Goal: Check status: Check status

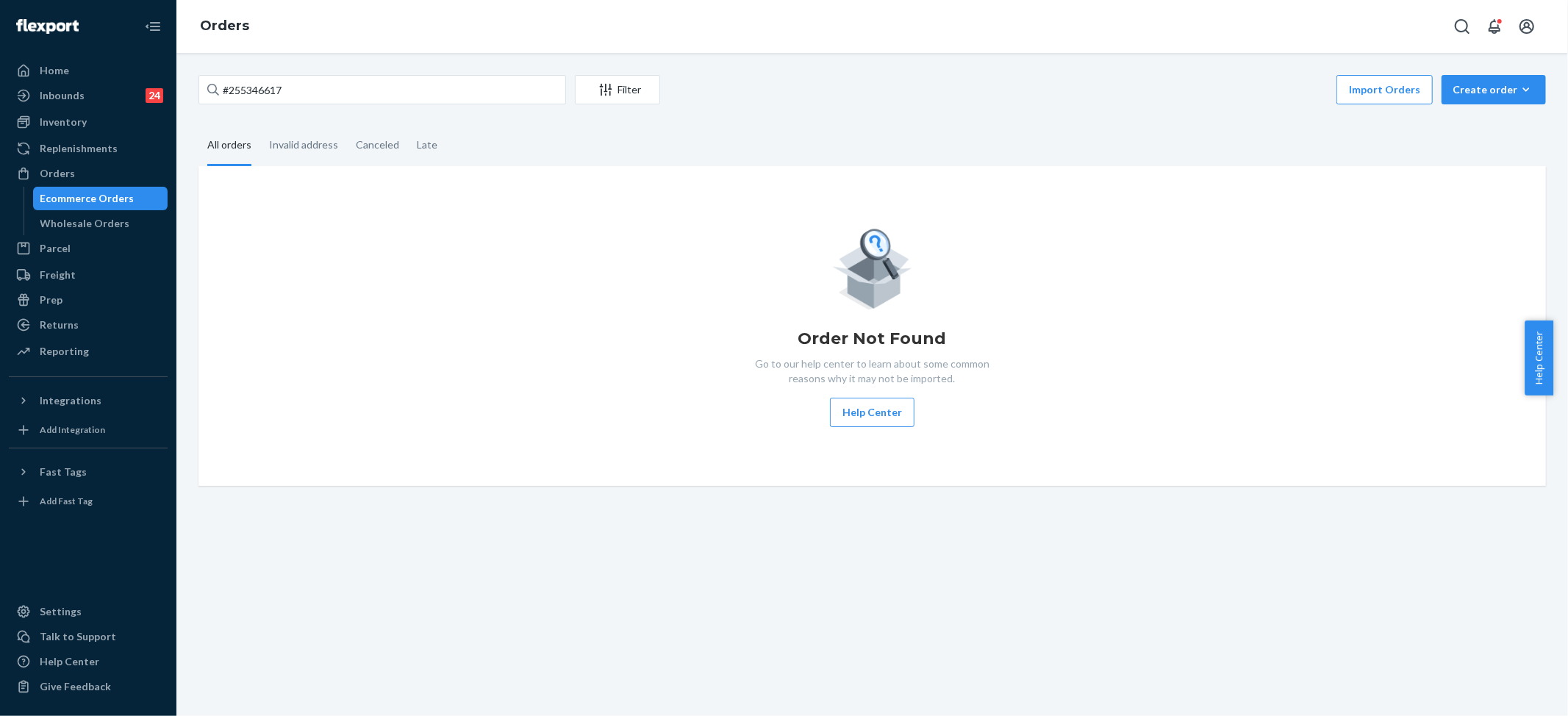
type input "#255346617"
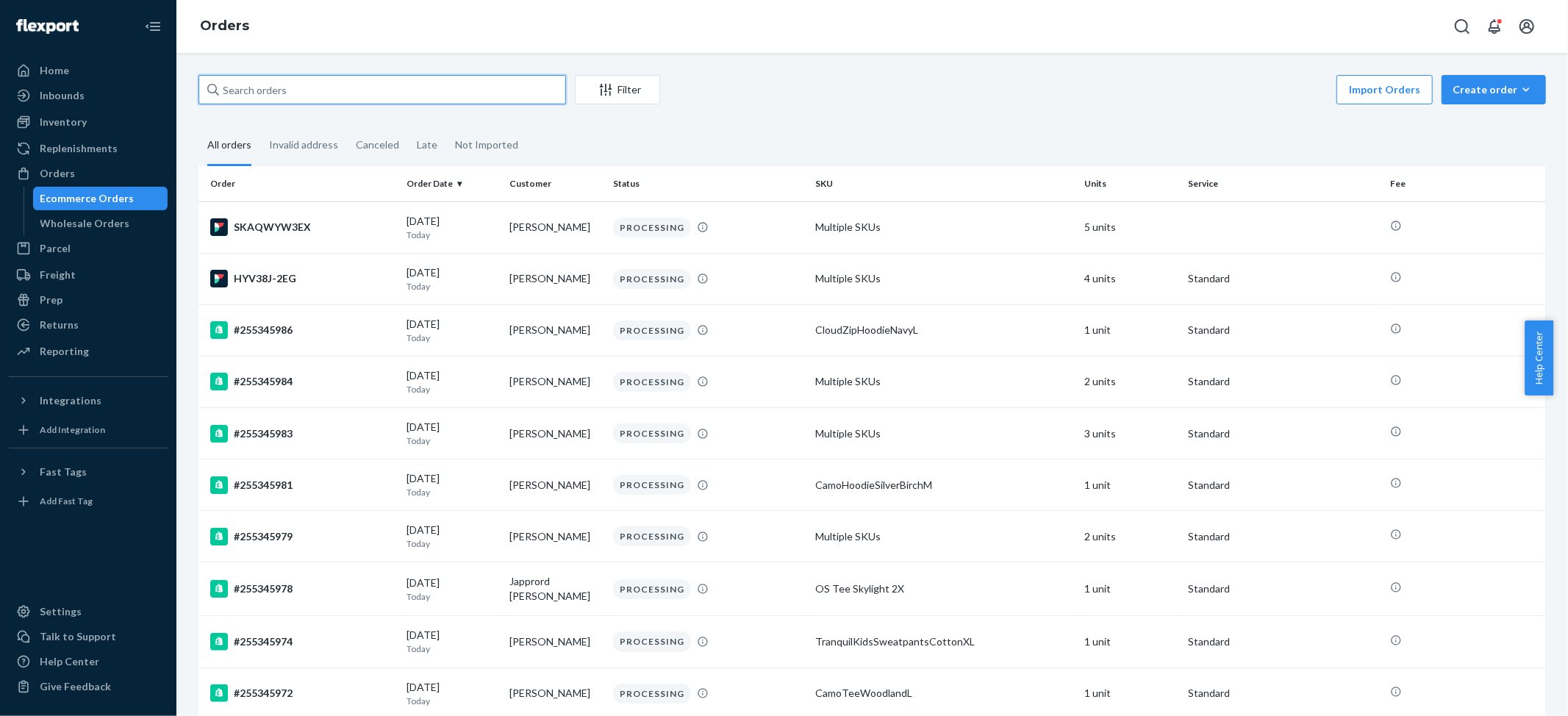
click at [240, 86] on input "text" at bounding box center [382, 89] width 368 height 29
paste input "#255346617"
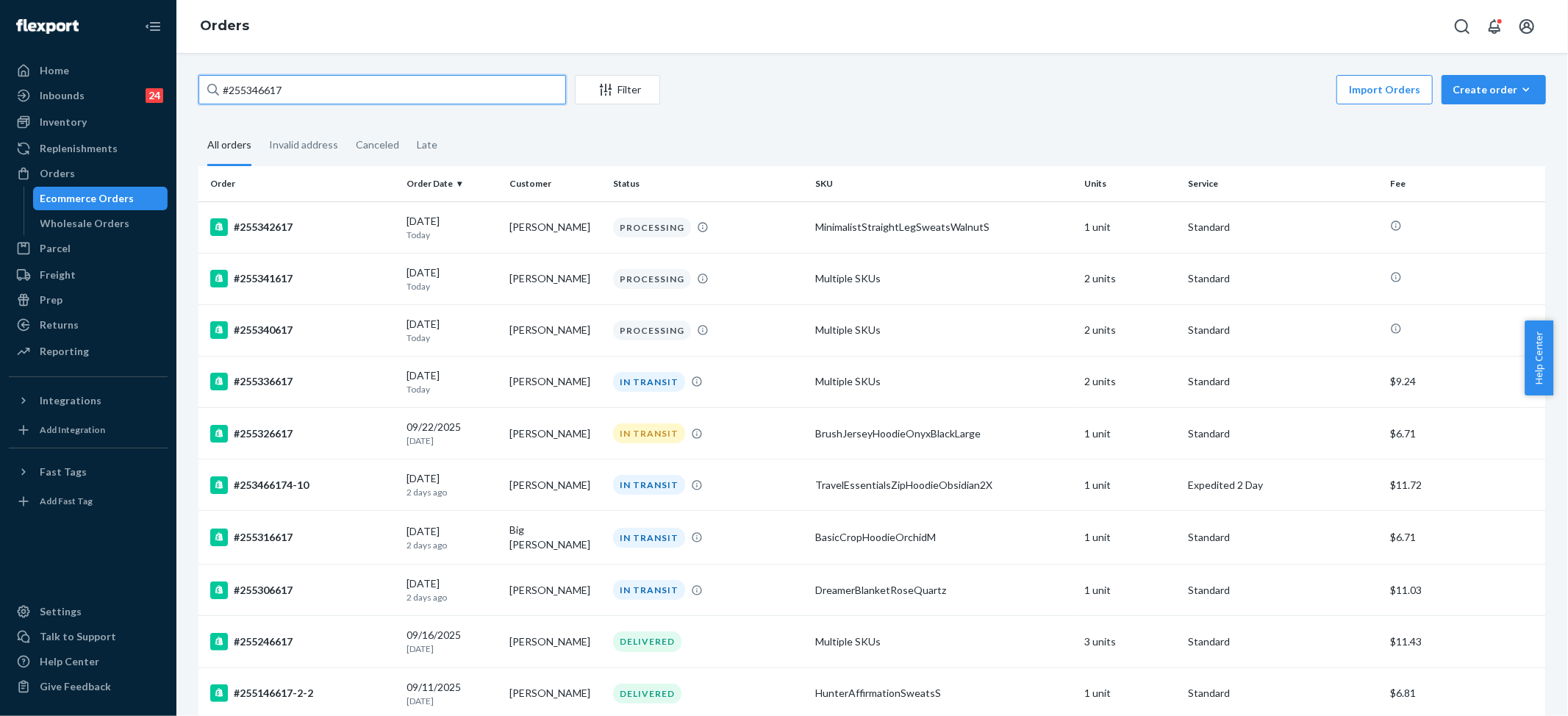
click at [357, 86] on input "#255346617" at bounding box center [382, 89] width 368 height 29
click at [356, 86] on input "#255346617" at bounding box center [382, 89] width 368 height 29
paste input "[PERSON_NAME]"
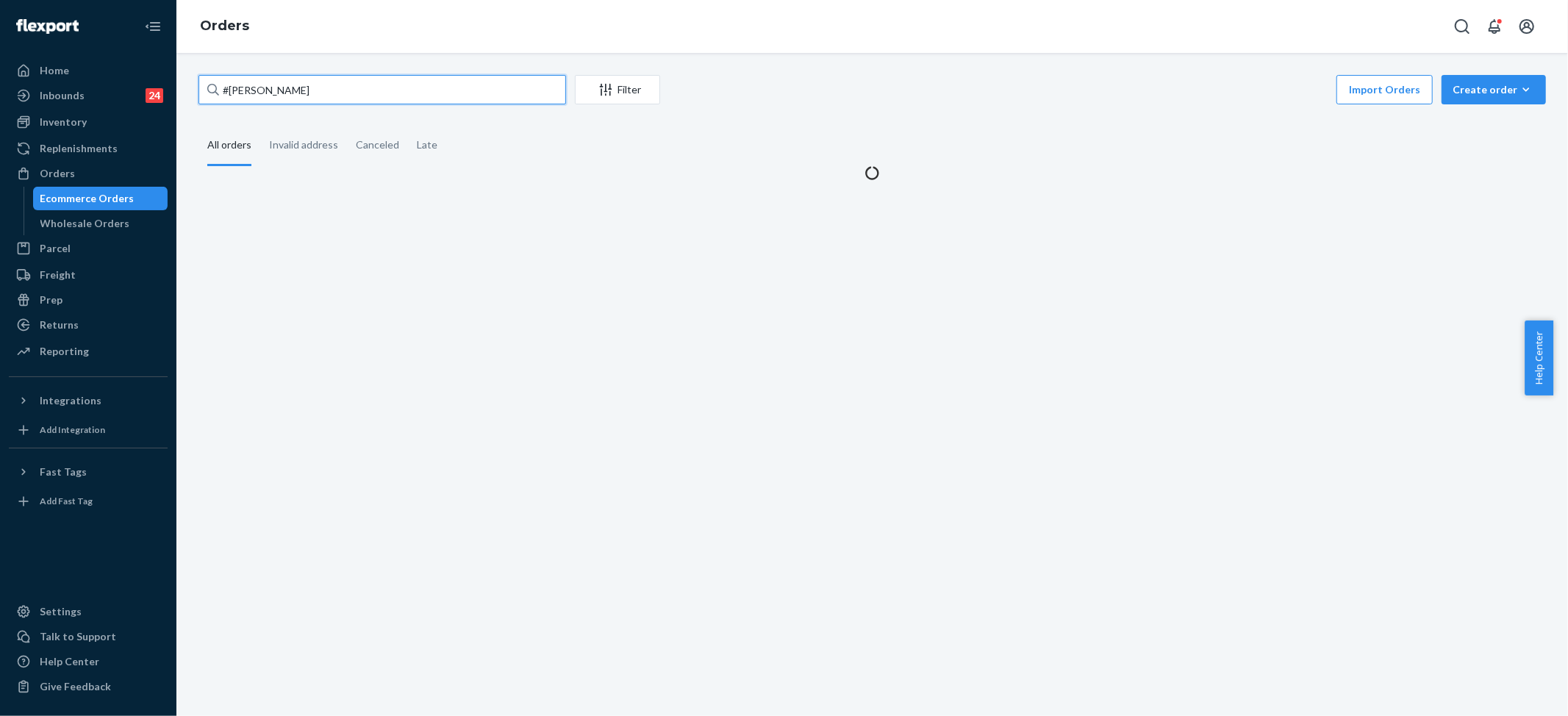
click at [225, 89] on input "#[PERSON_NAME]" at bounding box center [382, 89] width 368 height 29
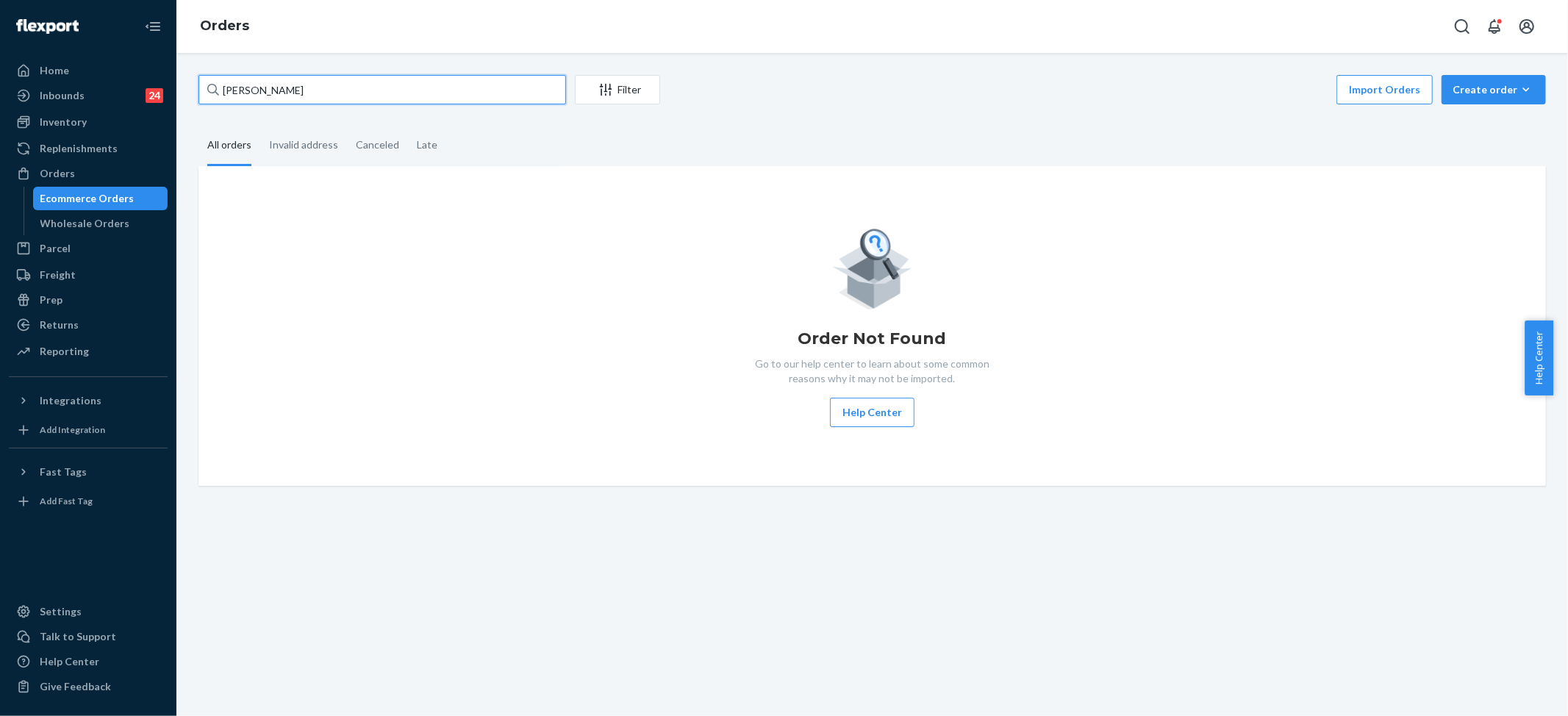
drag, startPoint x: 341, startPoint y: 79, endPoint x: 347, endPoint y: 72, distance: 9.2
click at [347, 75] on input "[PERSON_NAME]" at bounding box center [382, 89] width 368 height 29
click at [288, 89] on input "[PERSON_NAME]" at bounding box center [382, 89] width 368 height 29
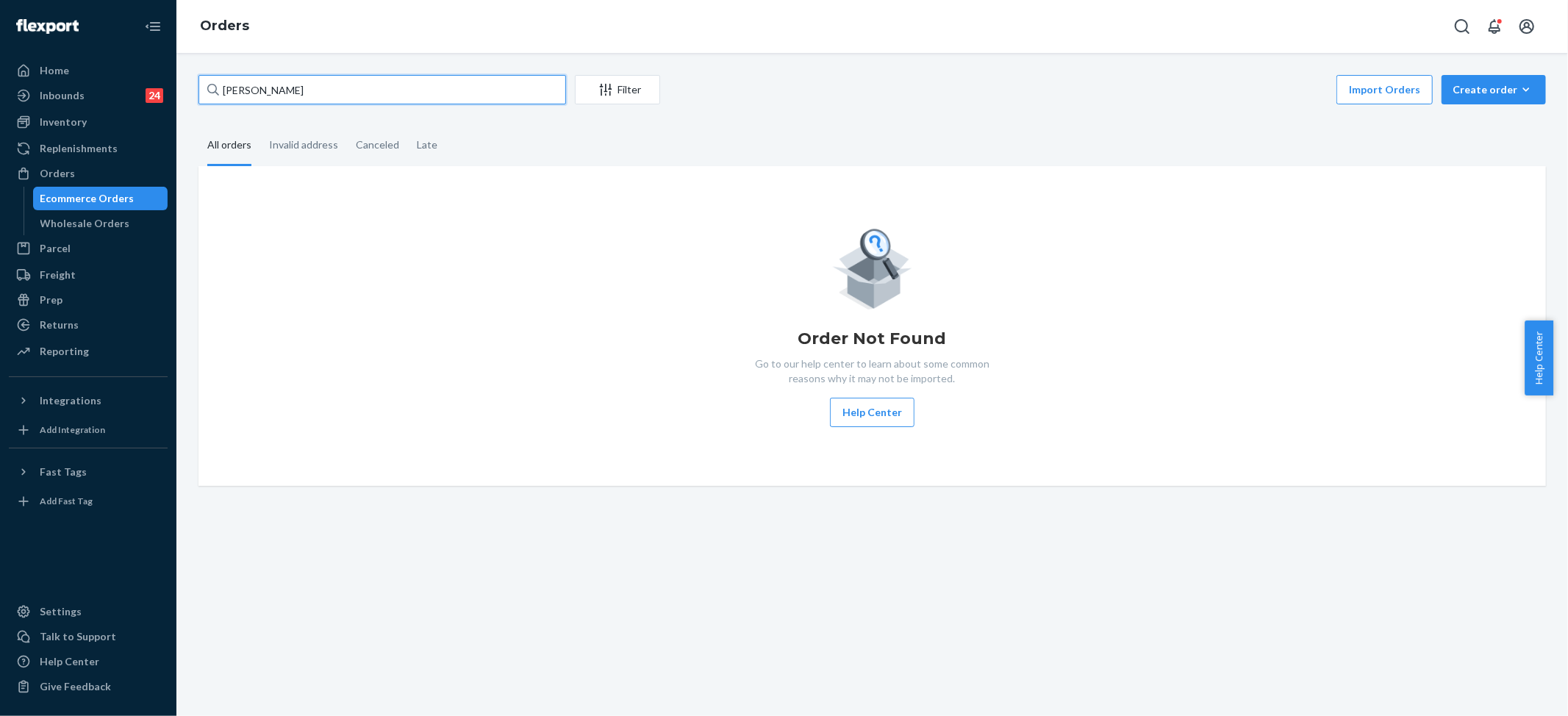
paste input "Ocean Reft"
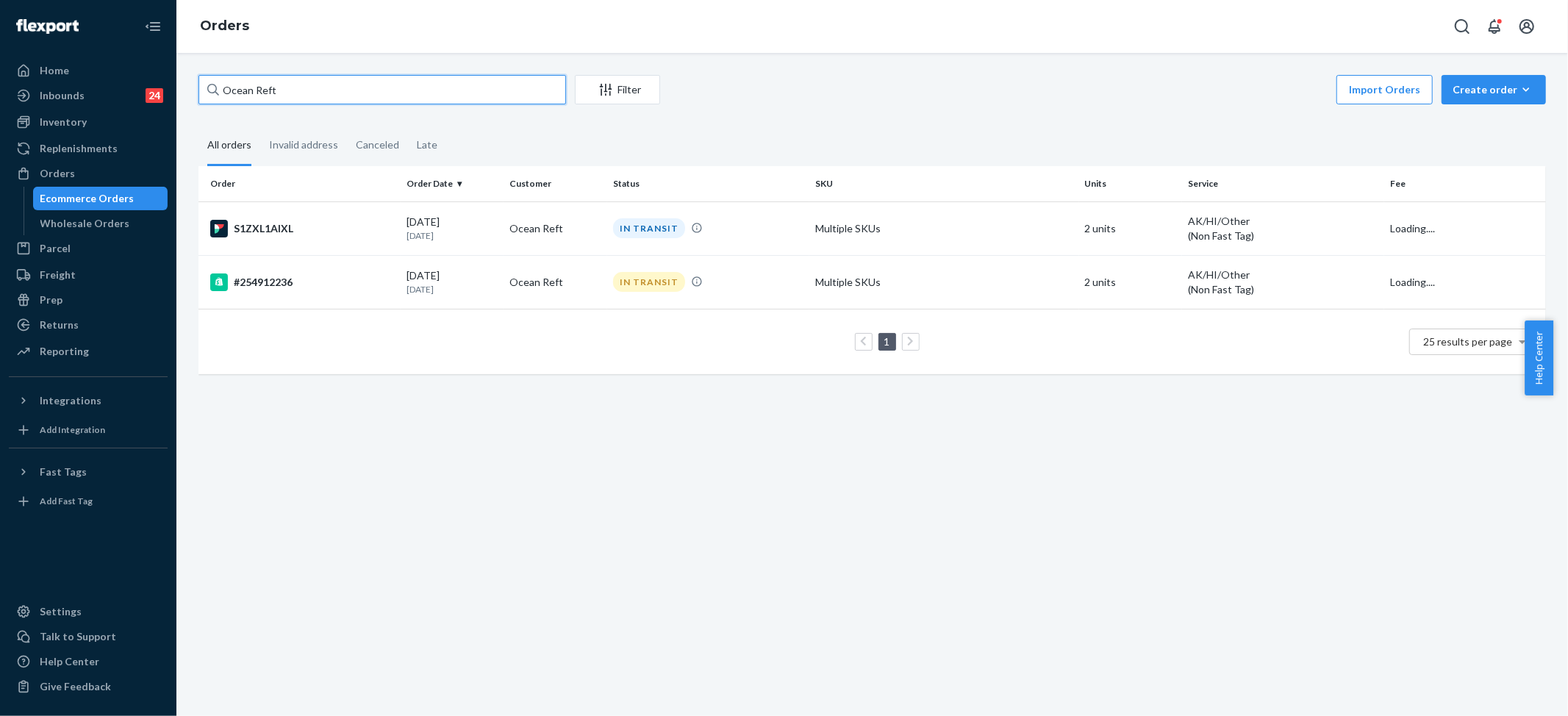
click at [365, 91] on input "Ocean Reft" at bounding box center [382, 89] width 368 height 29
type input "Ocean Reft"
click at [607, 216] on td "IN TRANSIT" at bounding box center [708, 228] width 202 height 53
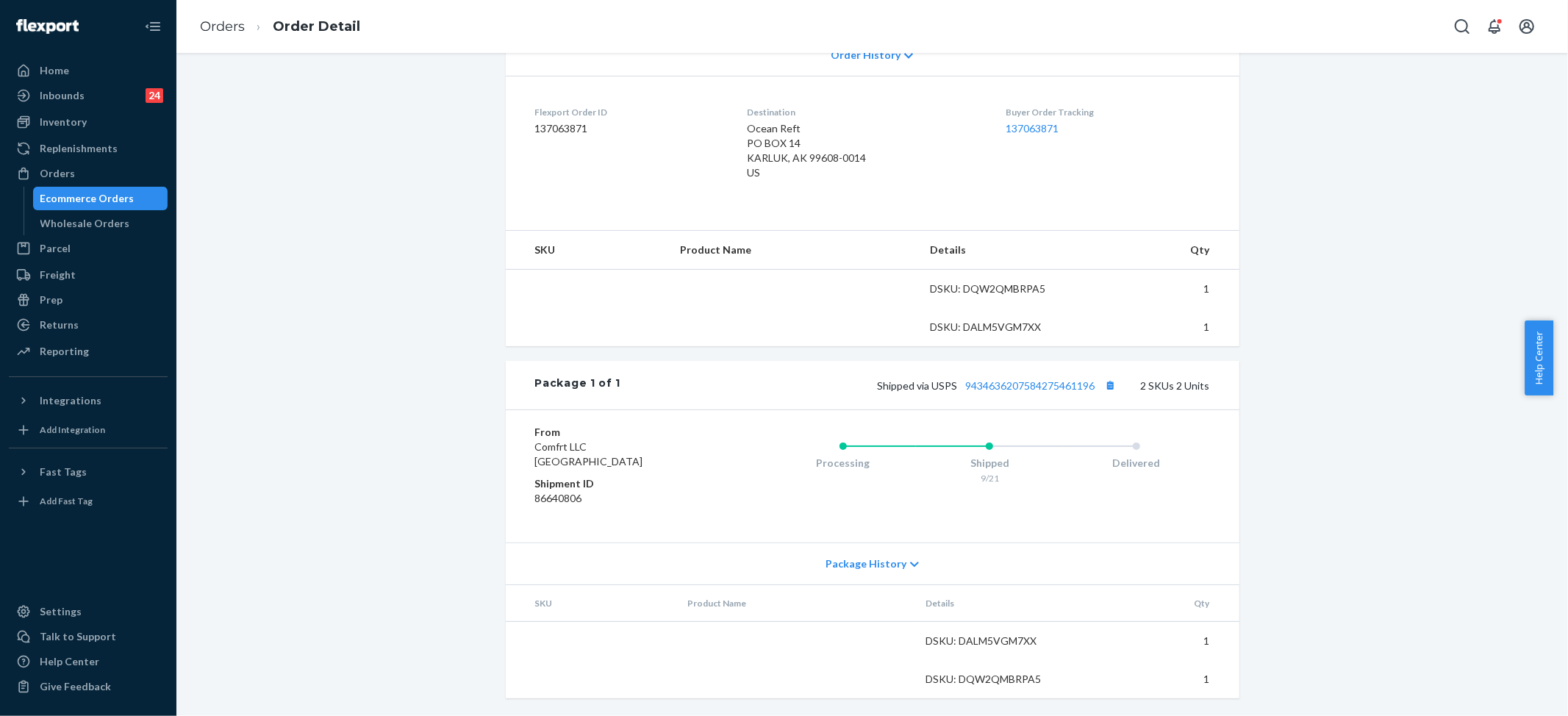
scroll to position [337, 0]
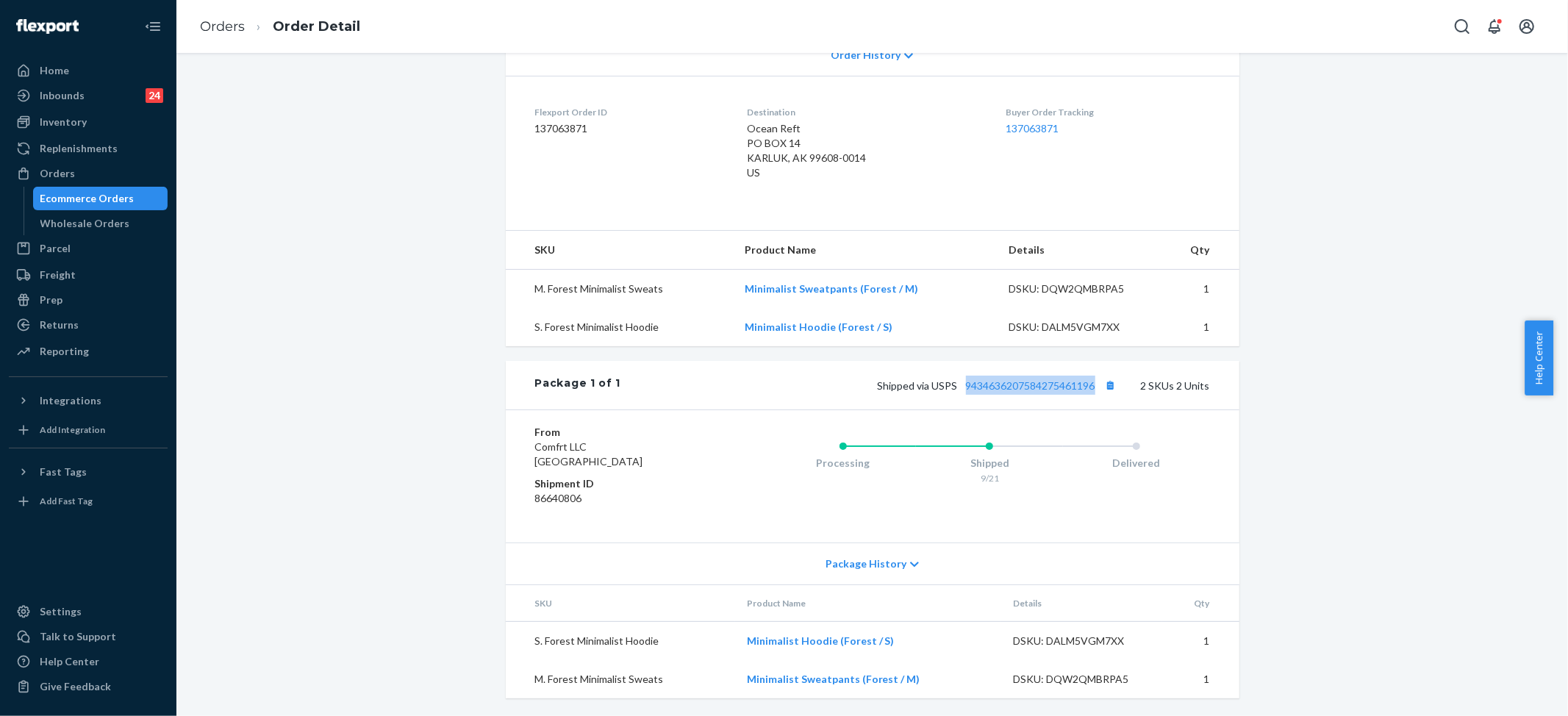
drag, startPoint x: 954, startPoint y: 386, endPoint x: 1100, endPoint y: 373, distance: 146.6
click at [1099, 389] on span "Shipped via USPS 9434636207584275461196" at bounding box center [999, 386] width 242 height 12
copy link "9434636207584275461196"
click at [223, 32] on link "Orders" at bounding box center [223, 27] width 45 height 16
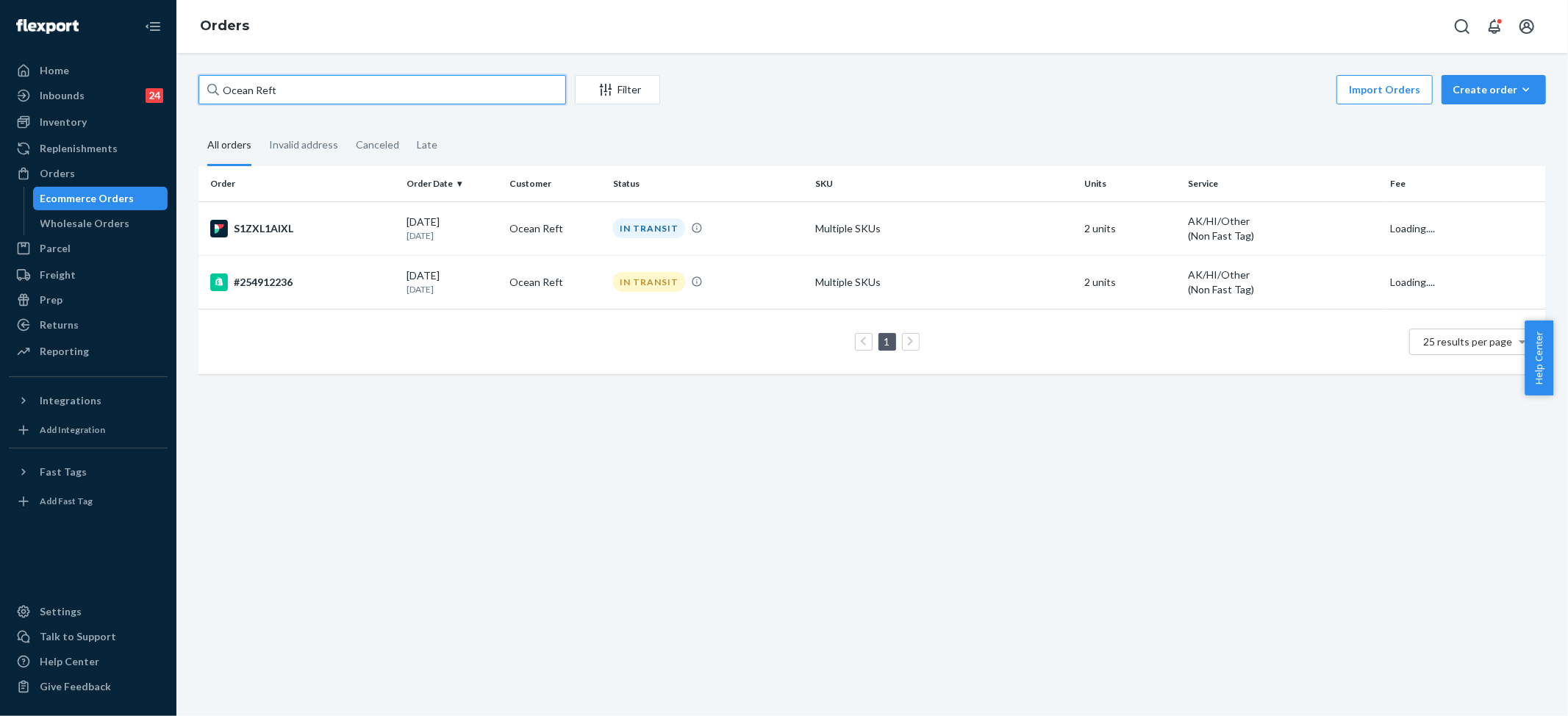
click at [262, 86] on input "Ocean Reft" at bounding box center [382, 89] width 368 height 29
paste input "#255291853"
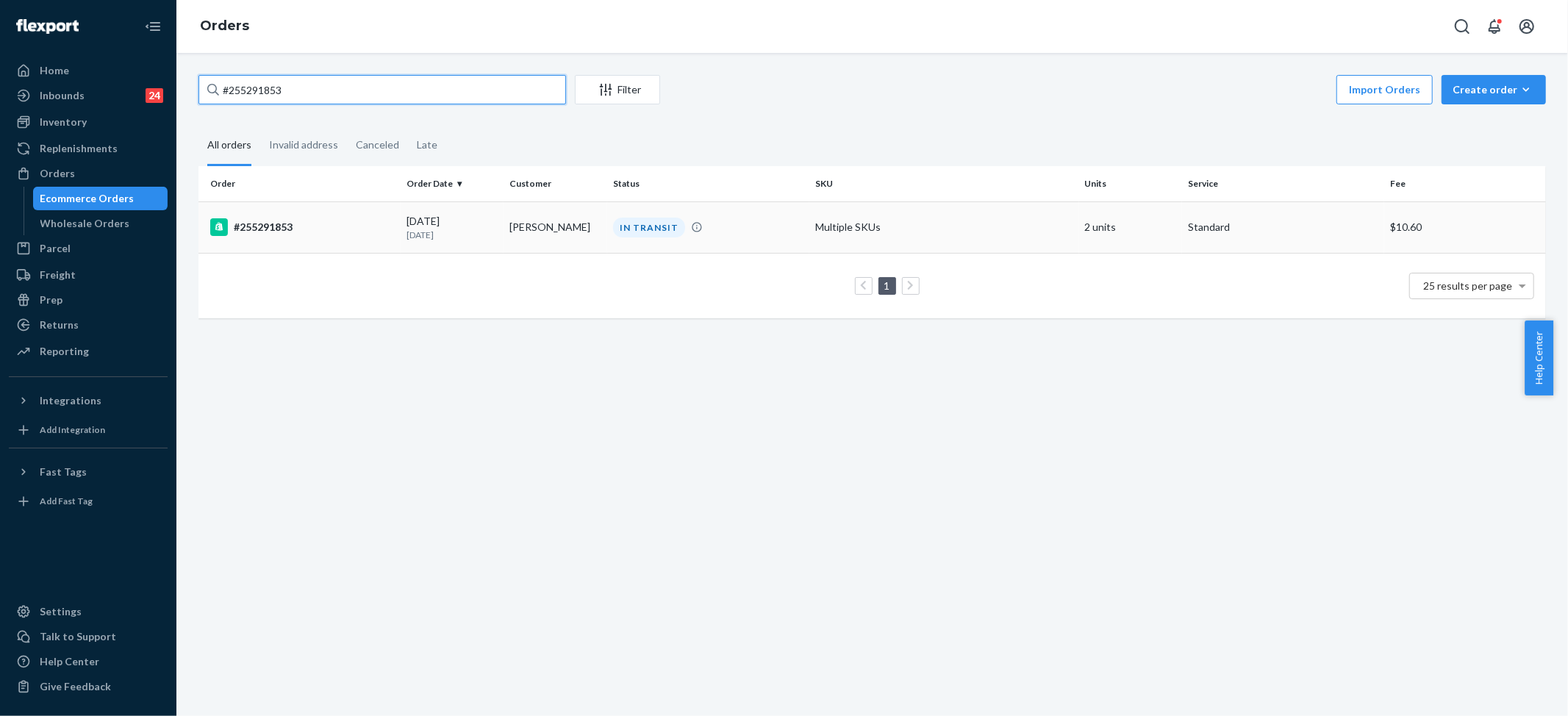
type input "#255291853"
click at [876, 224] on td "Multiple SKUs" at bounding box center [944, 227] width 270 height 52
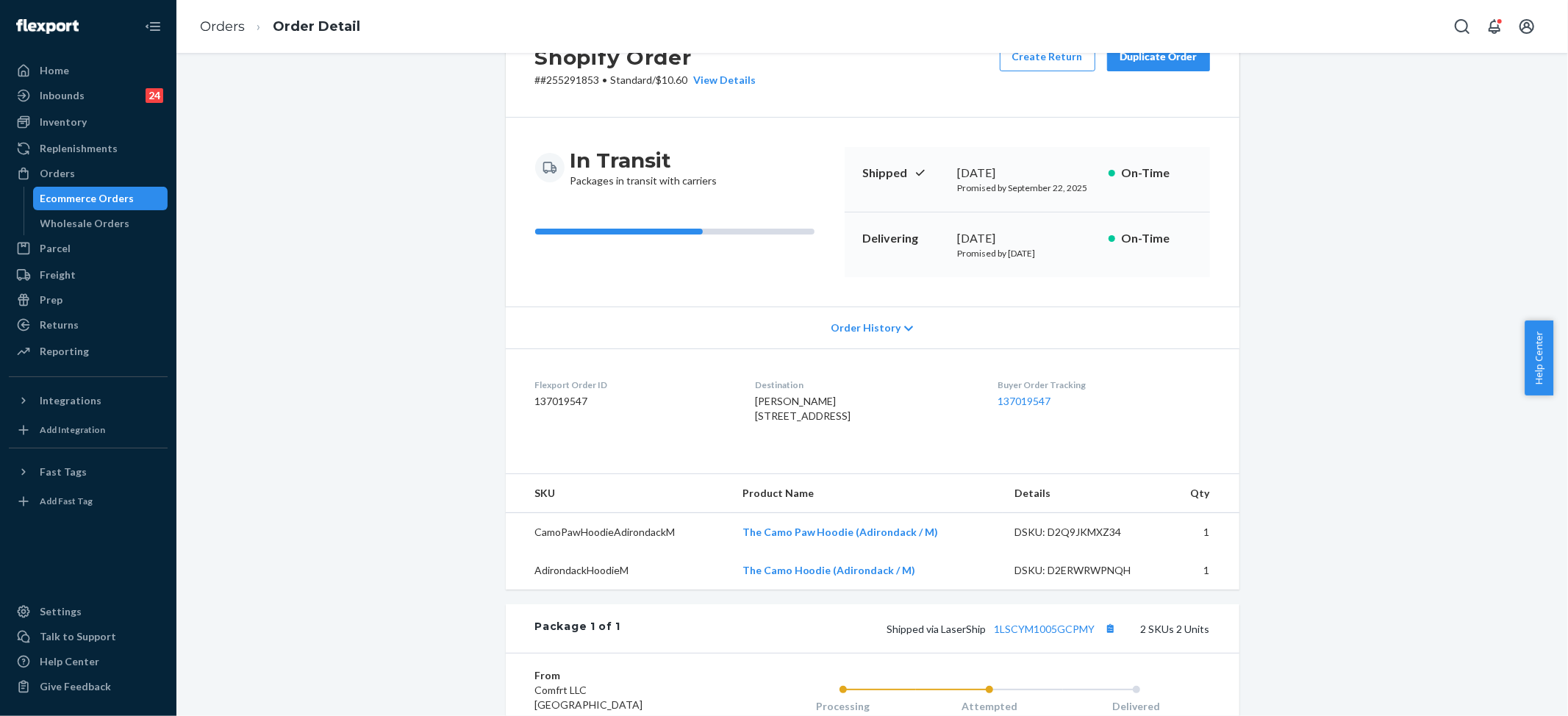
scroll to position [98, 0]
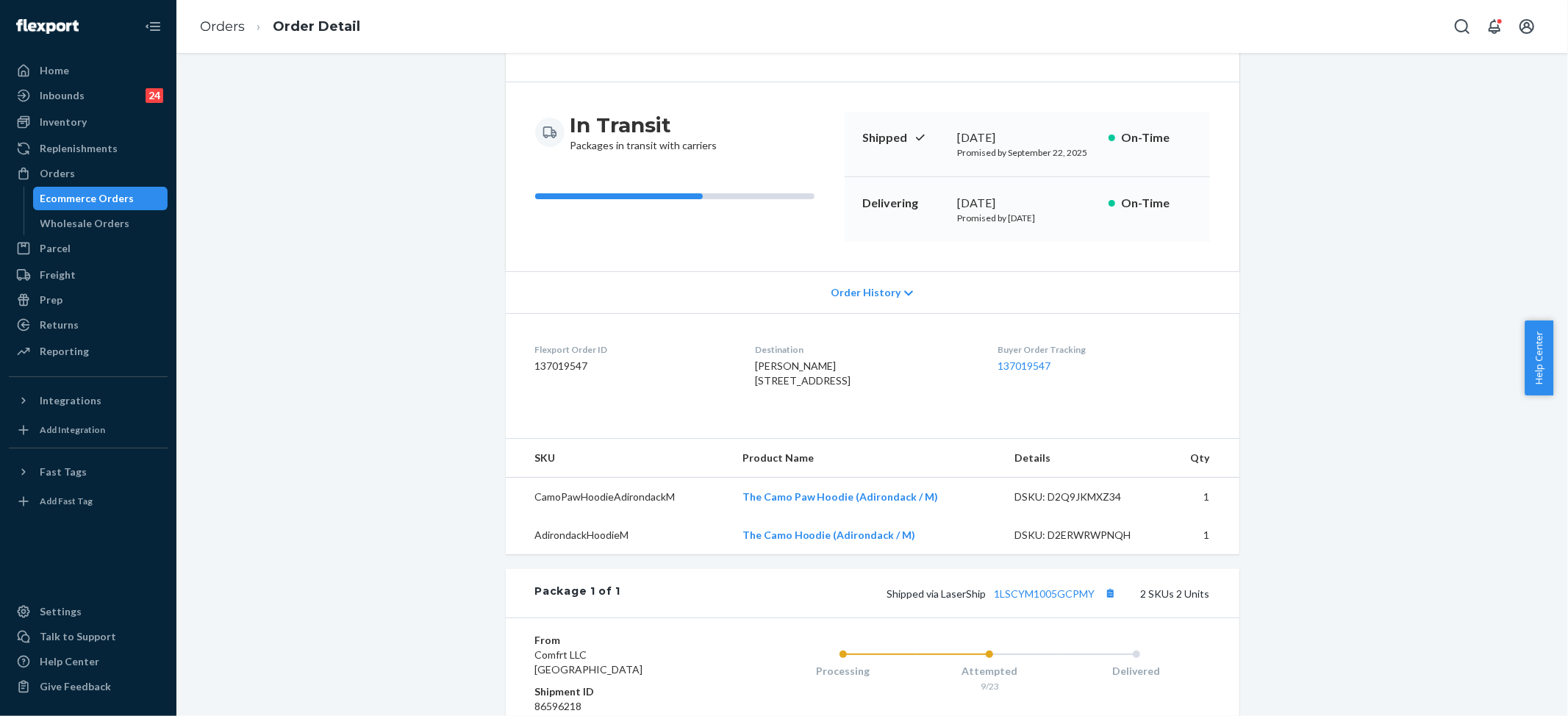
click at [866, 287] on span "Order History" at bounding box center [865, 292] width 69 height 15
